Goal: Information Seeking & Learning: Learn about a topic

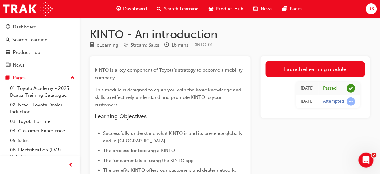
click at [129, 12] on div "Dashboard" at bounding box center [131, 8] width 41 height 13
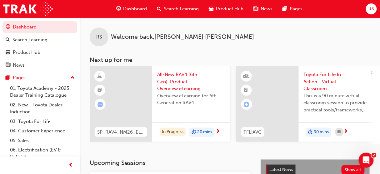
click at [172, 11] on span "Search Learning" at bounding box center [181, 8] width 35 height 7
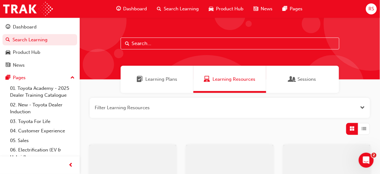
click at [143, 44] on input "text" at bounding box center [230, 43] width 219 height 12
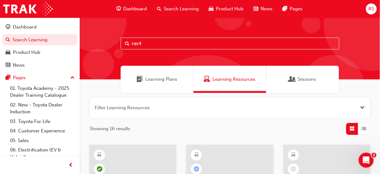
type input "rav4"
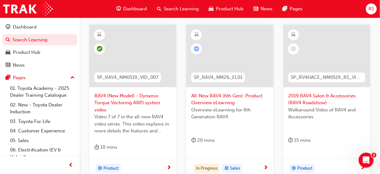
scroll to position [129, 0]
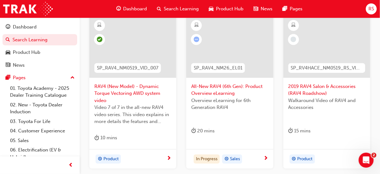
click at [212, 91] on span "All-New RAV4 (6th Gen): Product Overview eLearning" at bounding box center [229, 90] width 77 height 14
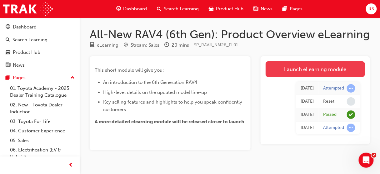
click at [293, 73] on link "Launch eLearning module" at bounding box center [314, 69] width 99 height 16
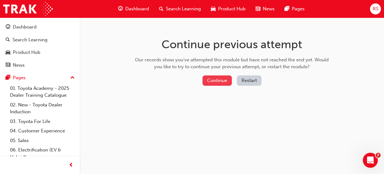
click at [231, 82] on button "Continue" at bounding box center [216, 80] width 29 height 10
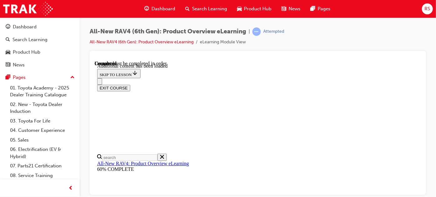
scroll to position [252, 0]
drag, startPoint x: 155, startPoint y: 170, endPoint x: 144, endPoint y: 168, distance: 11.3
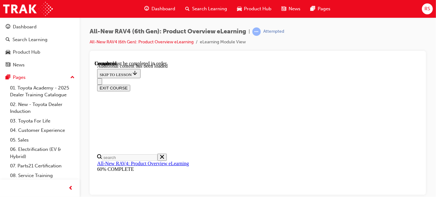
scroll to position [821, 0]
drag, startPoint x: 372, startPoint y: 81, endPoint x: 400, endPoint y: 102, distance: 35.5
drag, startPoint x: 400, startPoint y: 102, endPoint x: 257, endPoint y: 102, distance: 143.3
